Goal: Task Accomplishment & Management: Manage account settings

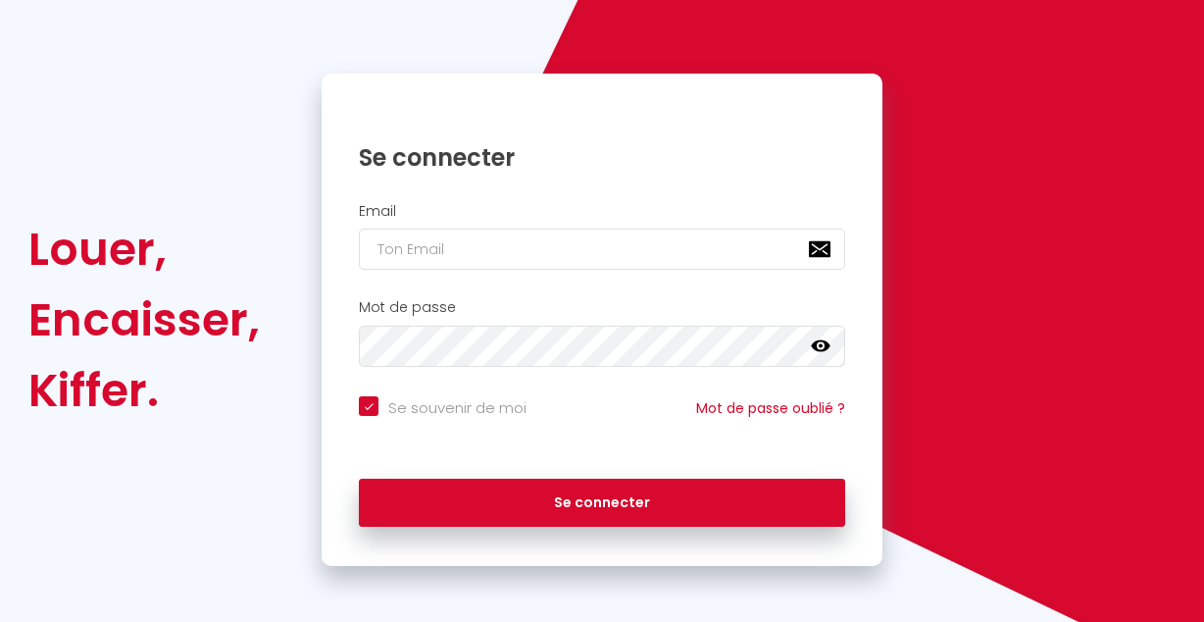
scroll to position [139, 0]
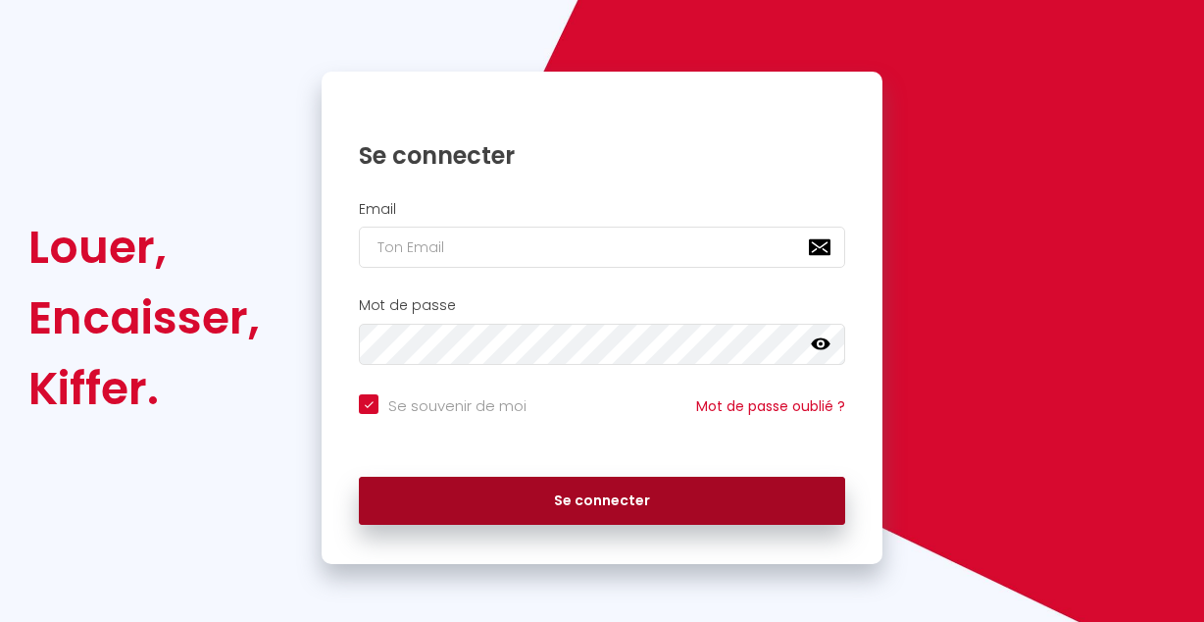
click at [646, 489] on button "Se connecter" at bounding box center [602, 500] width 486 height 49
checkbox input "true"
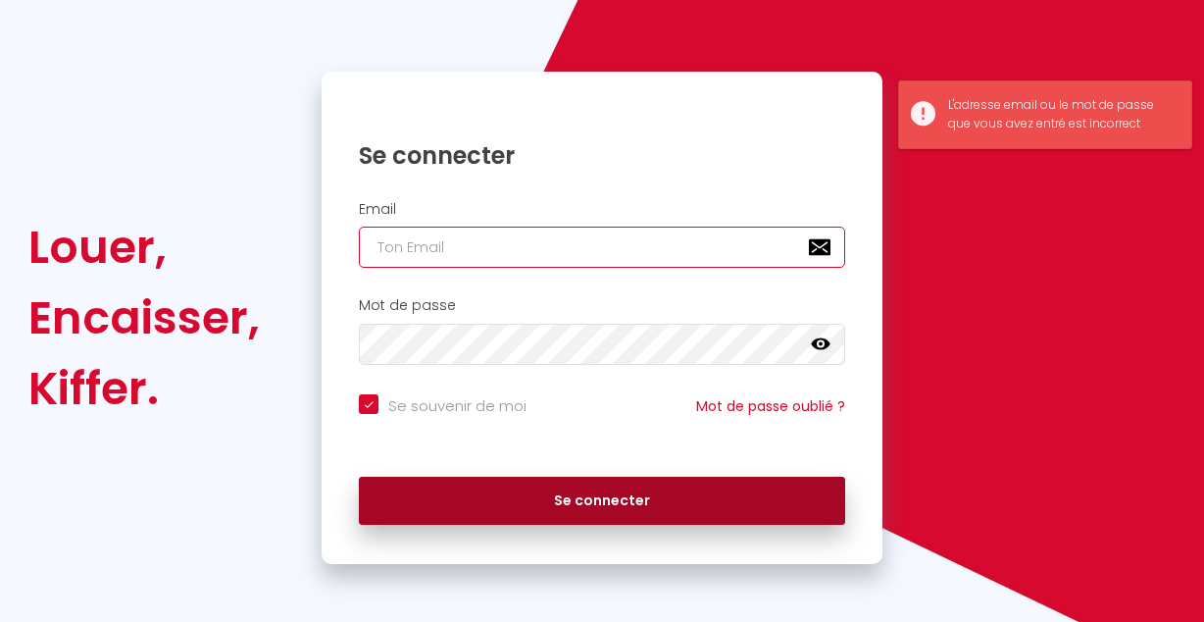
type input "[EMAIL_ADDRESS][DOMAIN_NAME]"
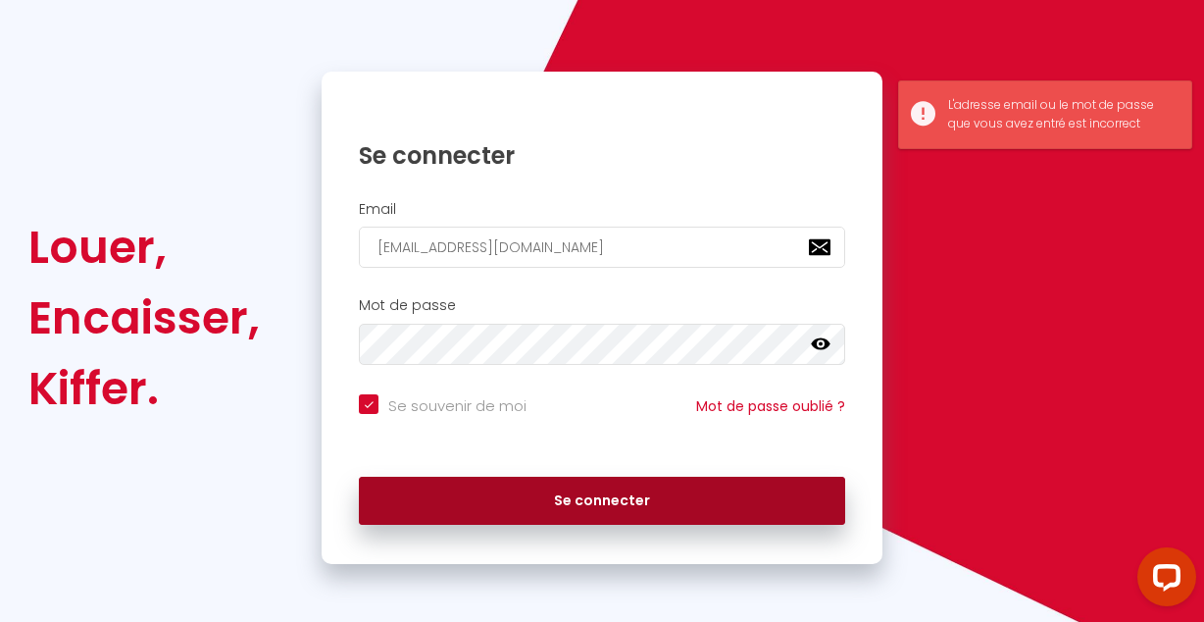
scroll to position [0, 0]
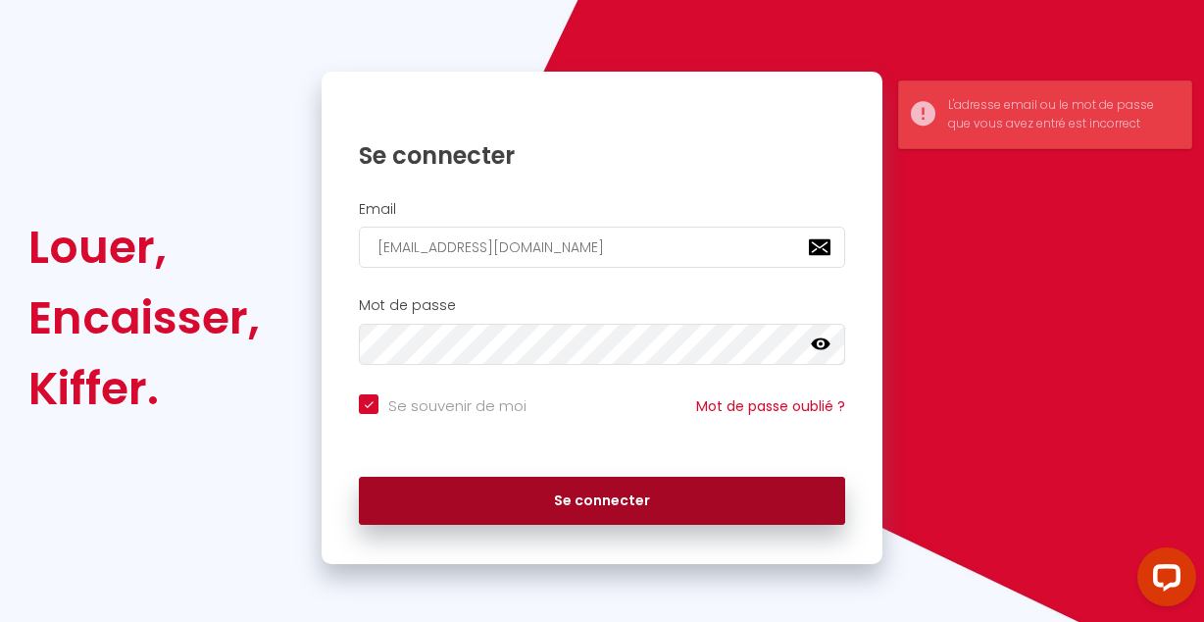
click at [649, 497] on button "Se connecter" at bounding box center [602, 500] width 486 height 49
checkbox input "true"
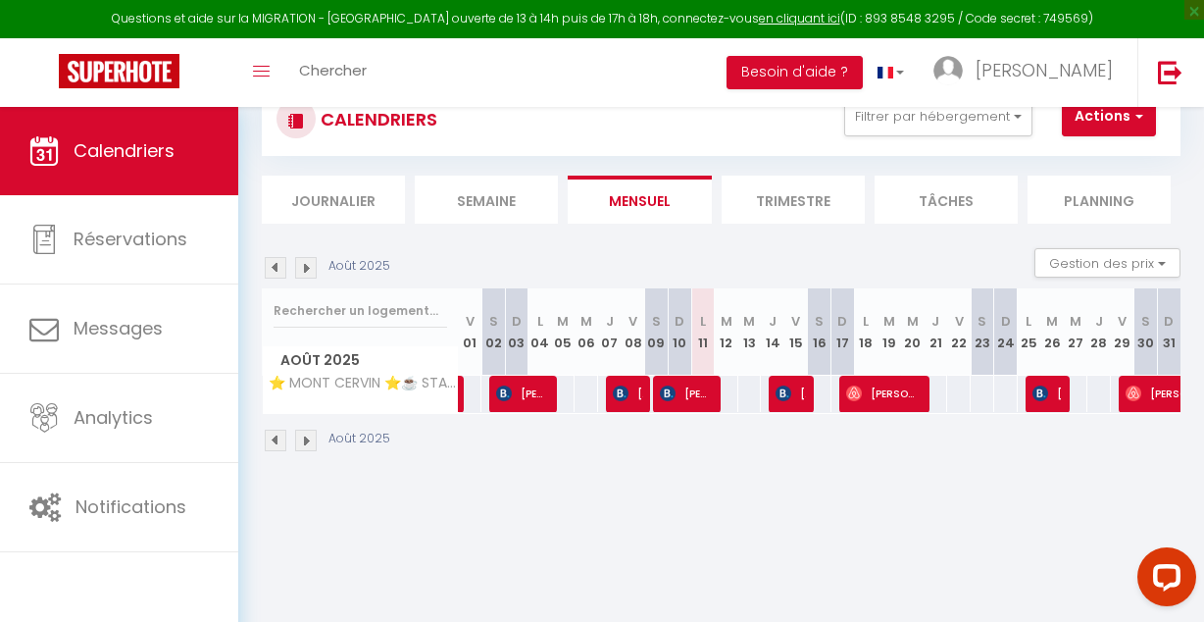
scroll to position [106, 0]
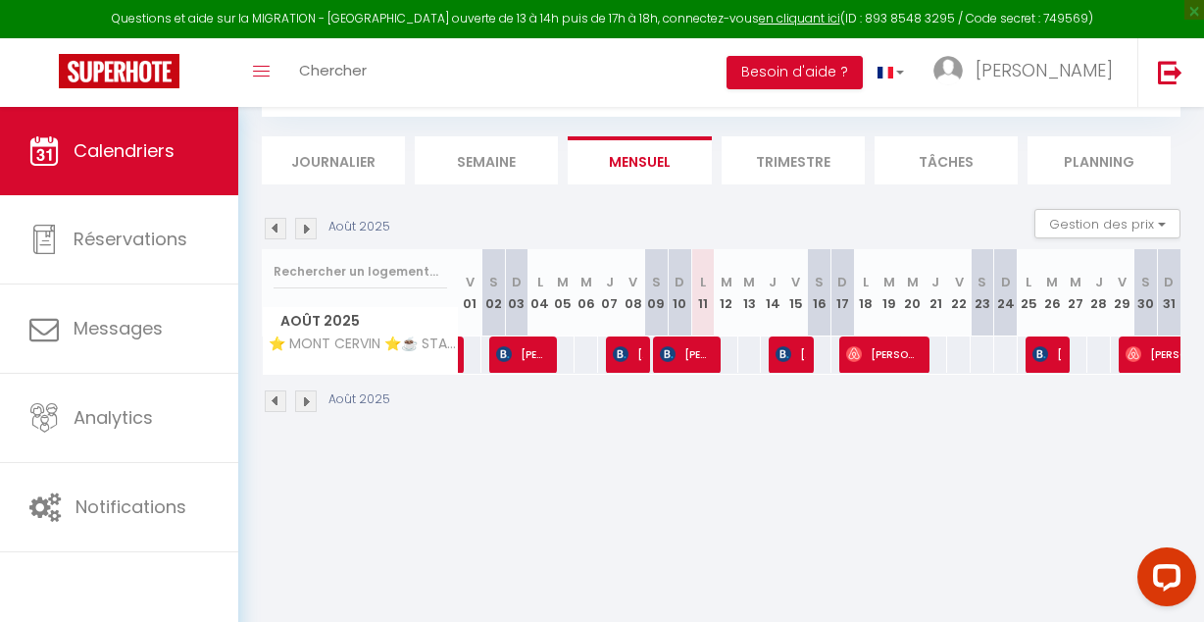
click at [275, 397] on img at bounding box center [276, 401] width 22 height 22
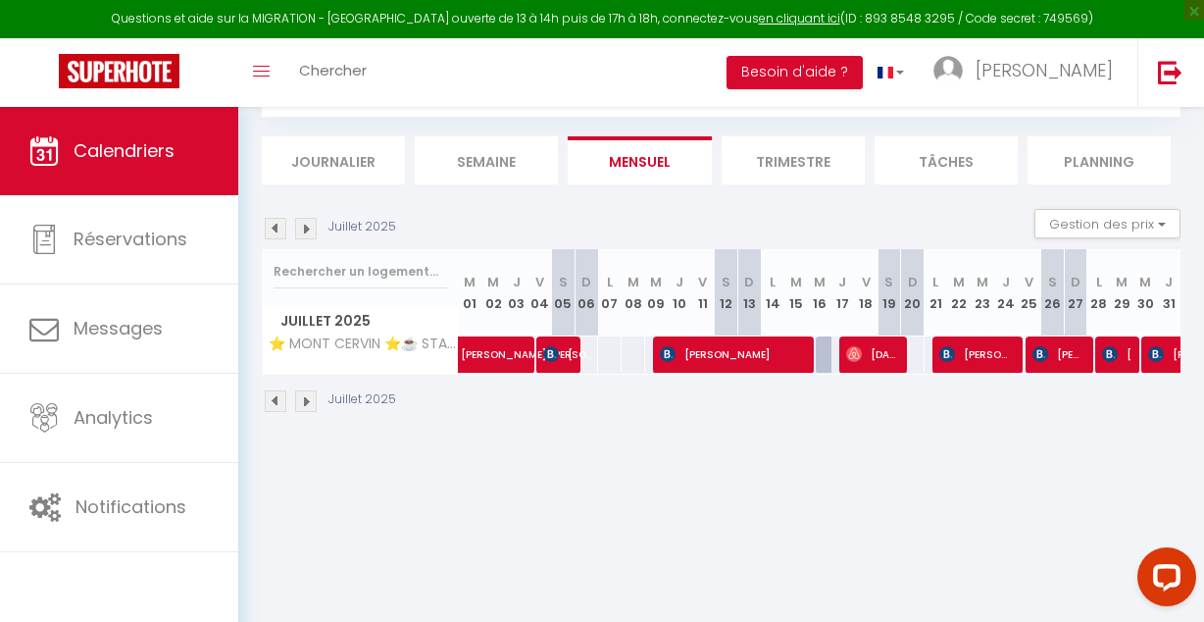
click at [275, 397] on img at bounding box center [276, 401] width 22 height 22
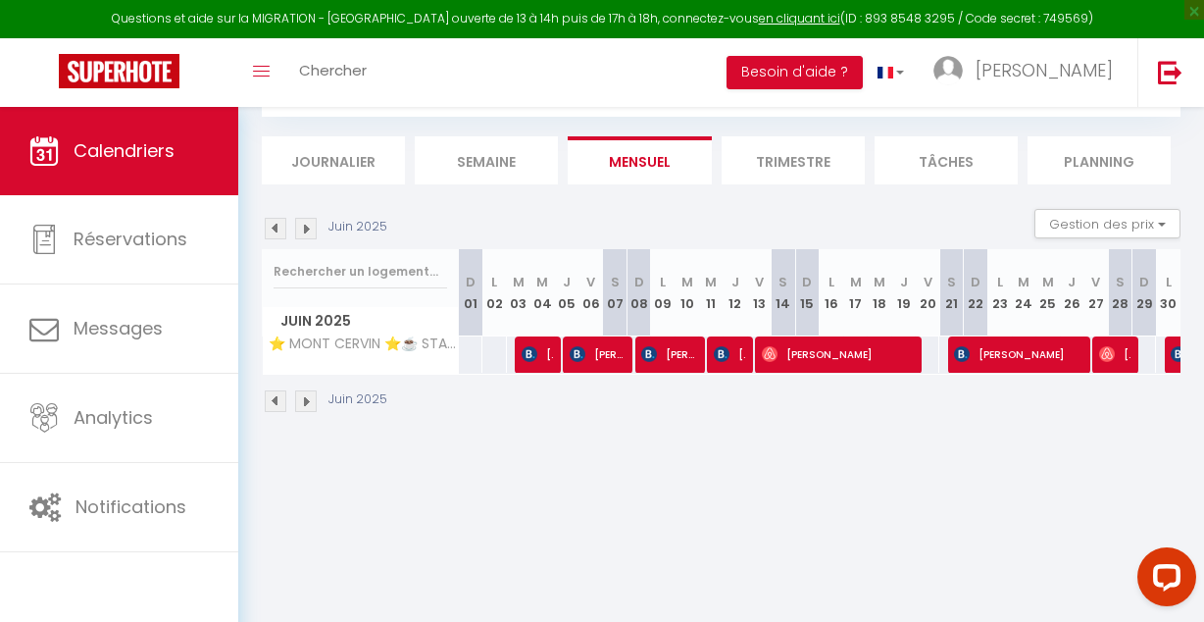
click at [302, 400] on img at bounding box center [306, 401] width 22 height 22
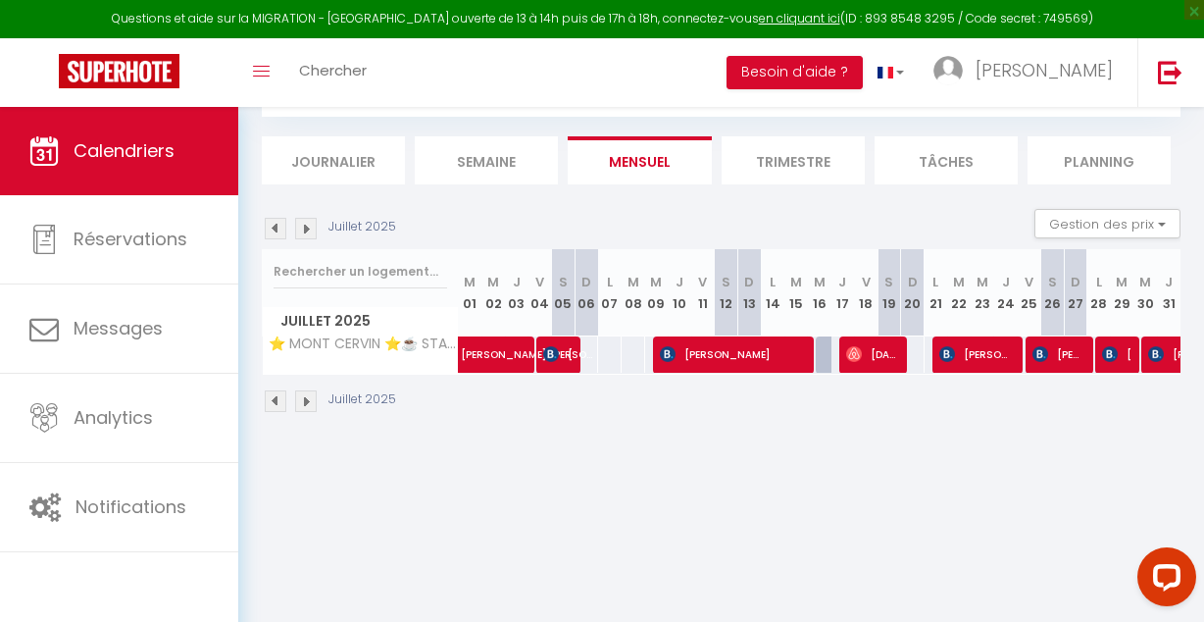
click at [302, 400] on img at bounding box center [306, 401] width 22 height 22
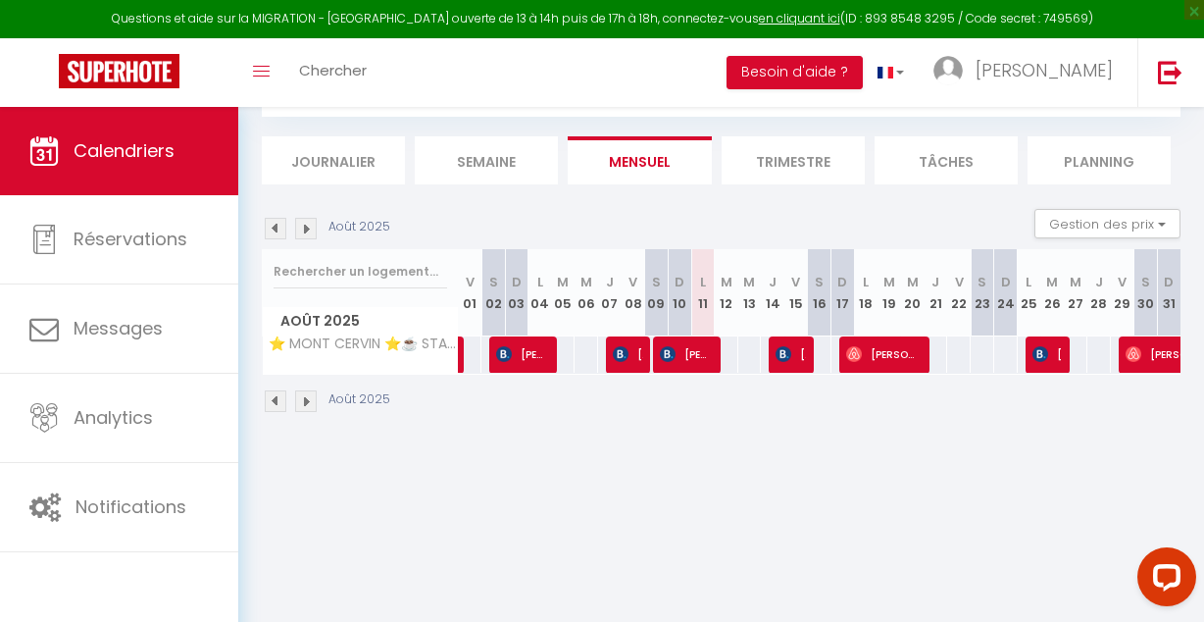
click at [302, 400] on img at bounding box center [306, 401] width 22 height 22
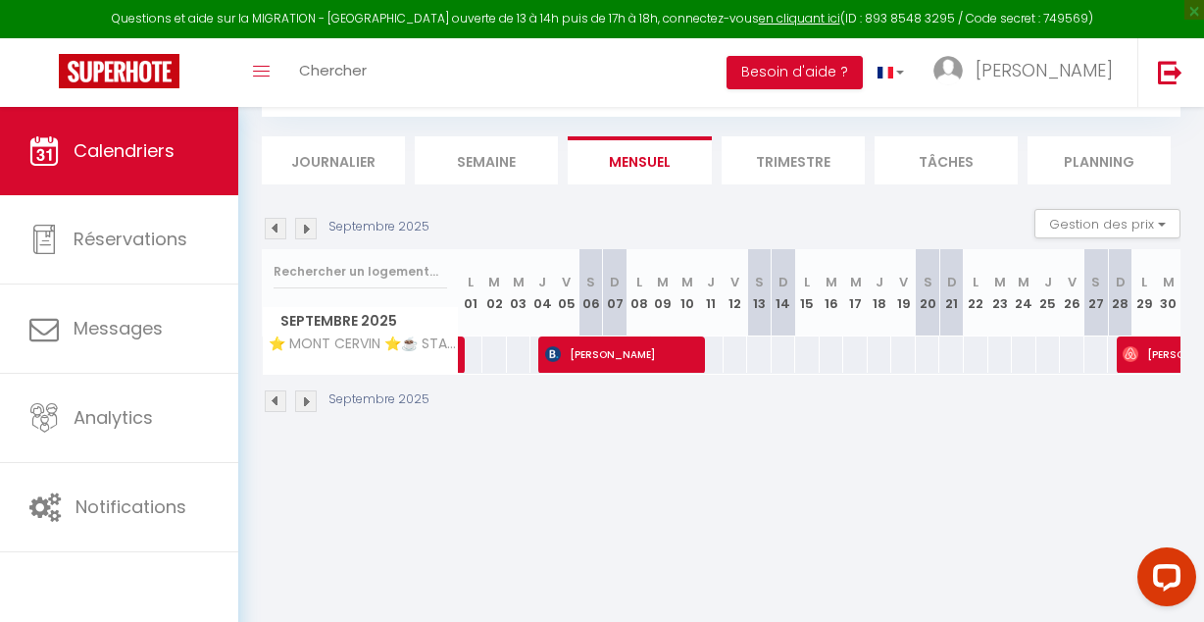
click at [302, 400] on img at bounding box center [306, 401] width 22 height 22
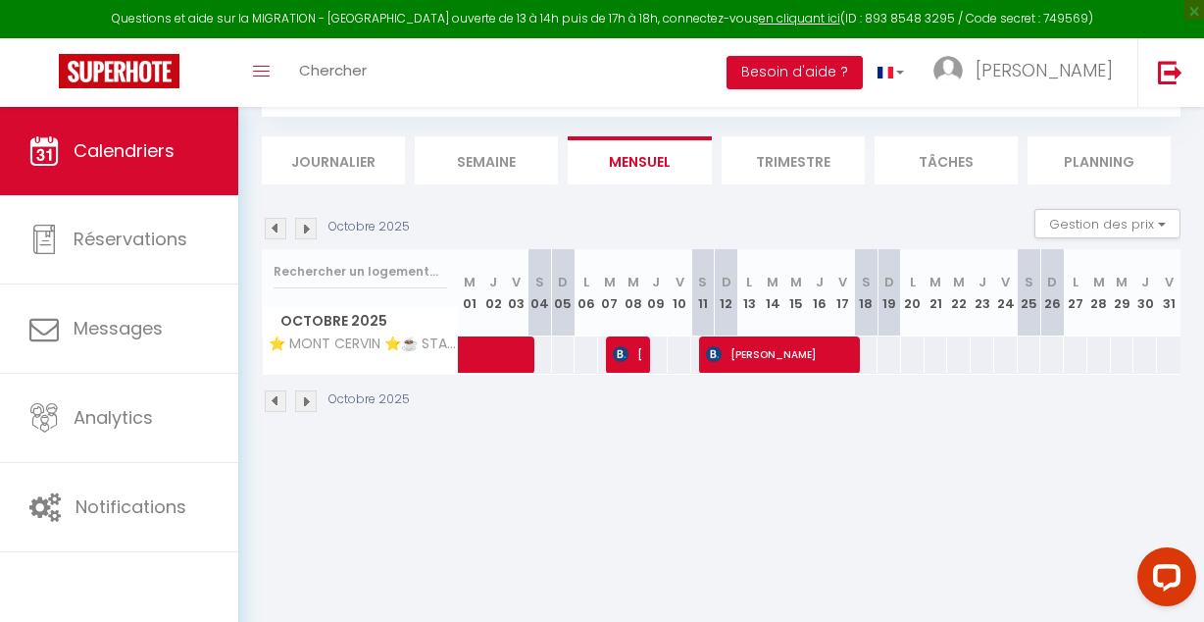
click at [302, 400] on img at bounding box center [306, 401] width 22 height 22
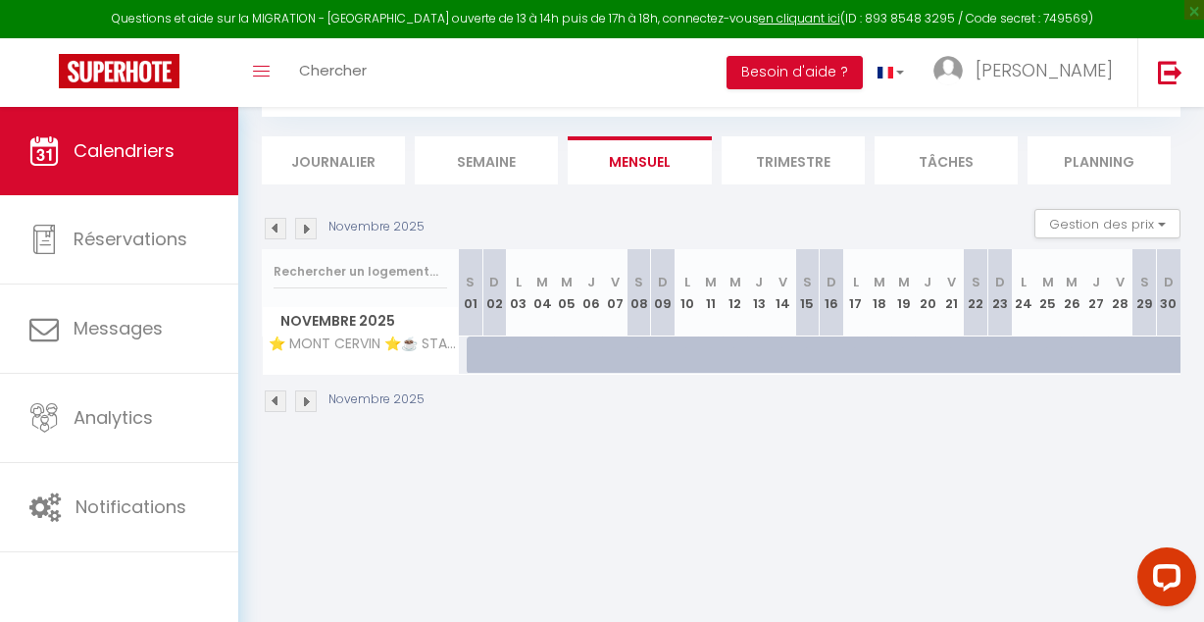
click at [302, 400] on img at bounding box center [306, 401] width 22 height 22
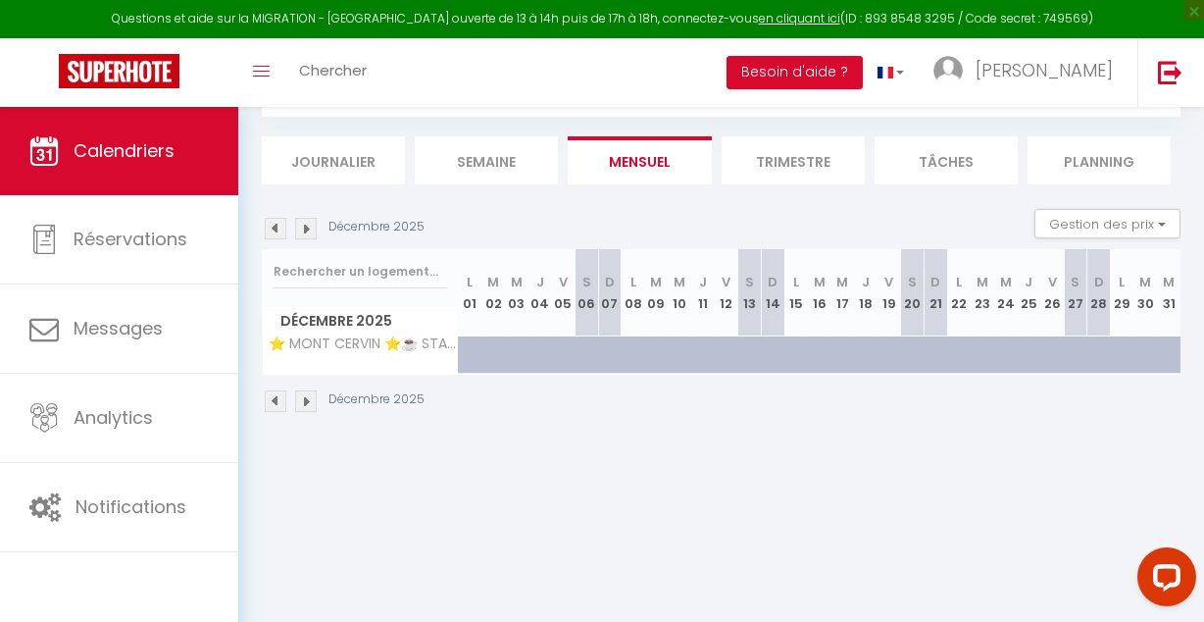
click at [276, 403] on img at bounding box center [276, 401] width 22 height 22
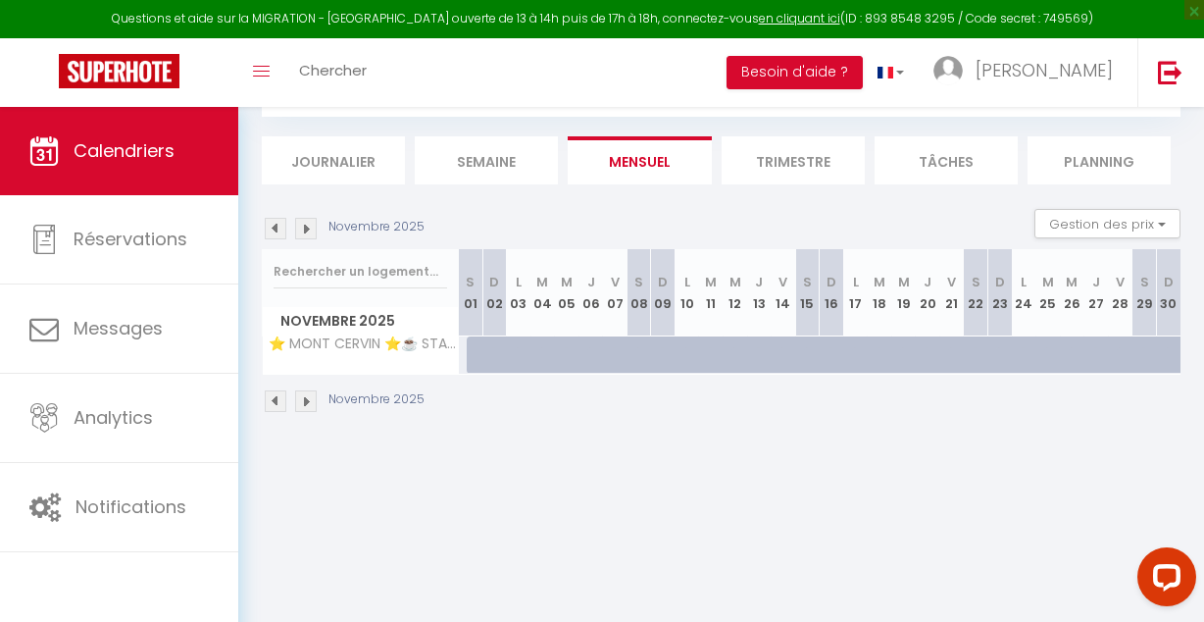
click at [276, 403] on img at bounding box center [276, 401] width 22 height 22
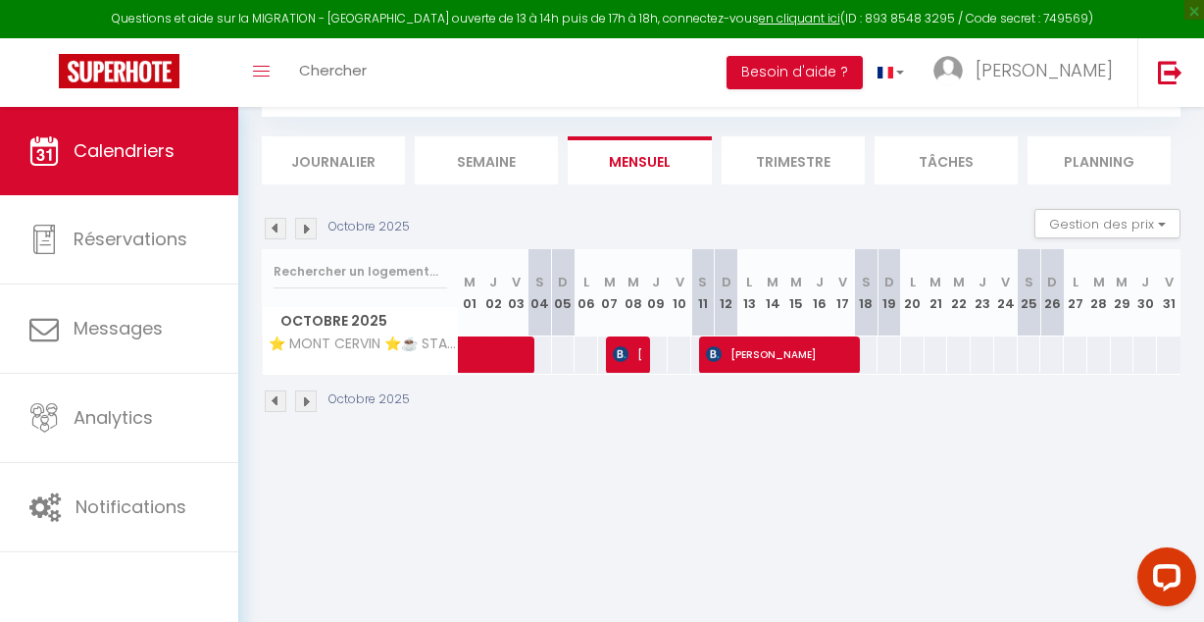
click at [276, 403] on img at bounding box center [276, 401] width 22 height 22
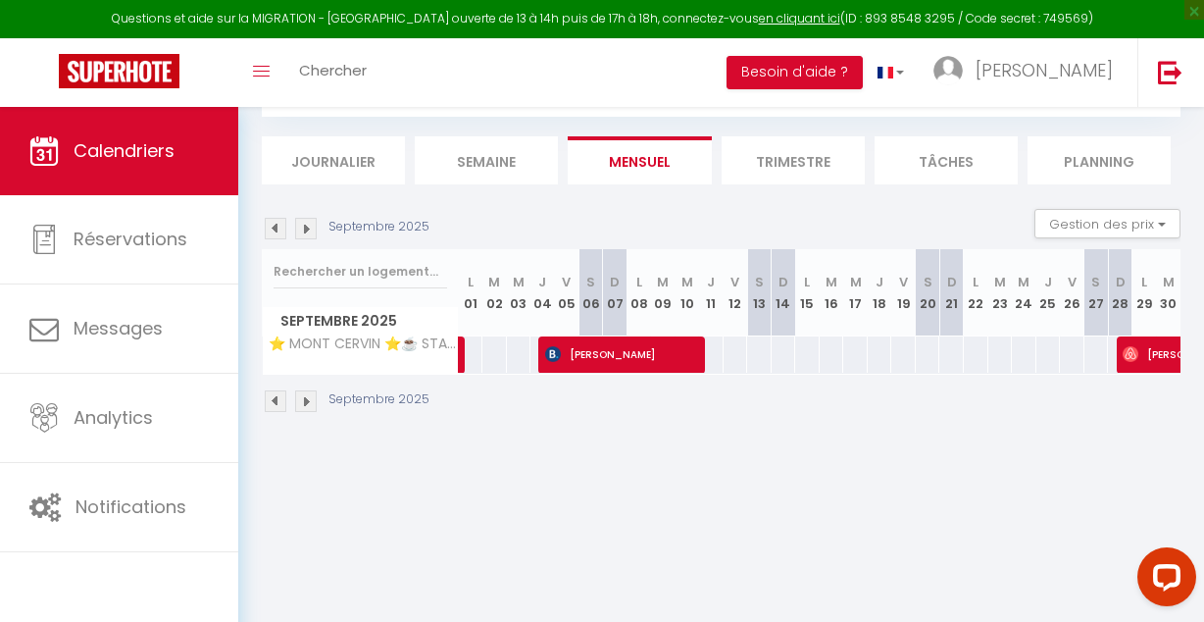
click at [276, 403] on img at bounding box center [276, 401] width 22 height 22
